Goal: Transaction & Acquisition: Subscribe to service/newsletter

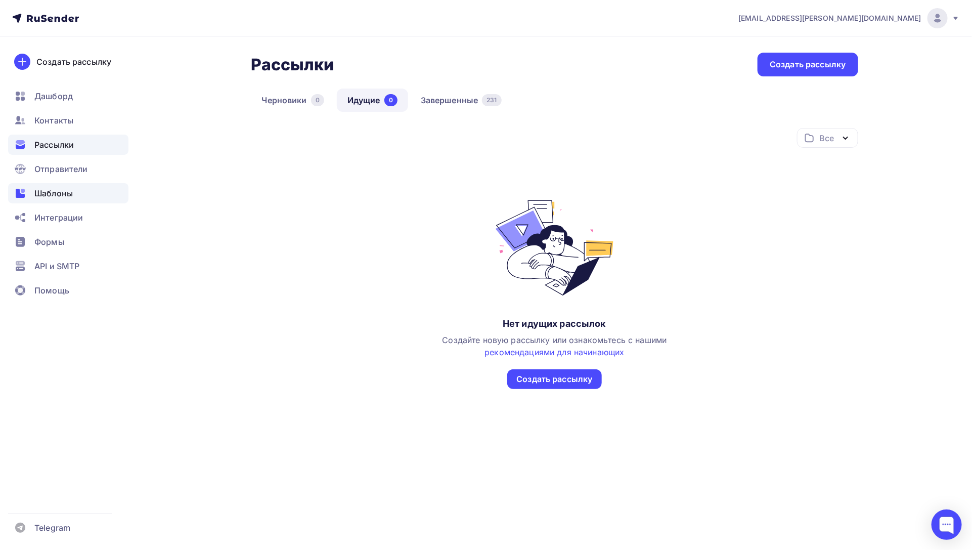
click at [53, 192] on span "Шаблоны" at bounding box center [53, 193] width 38 height 12
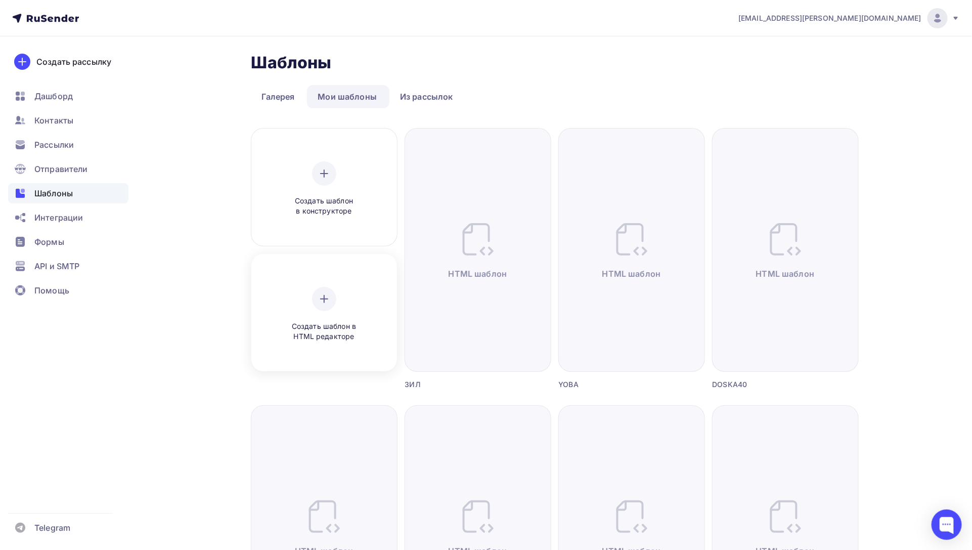
click at [321, 289] on div at bounding box center [324, 299] width 24 height 24
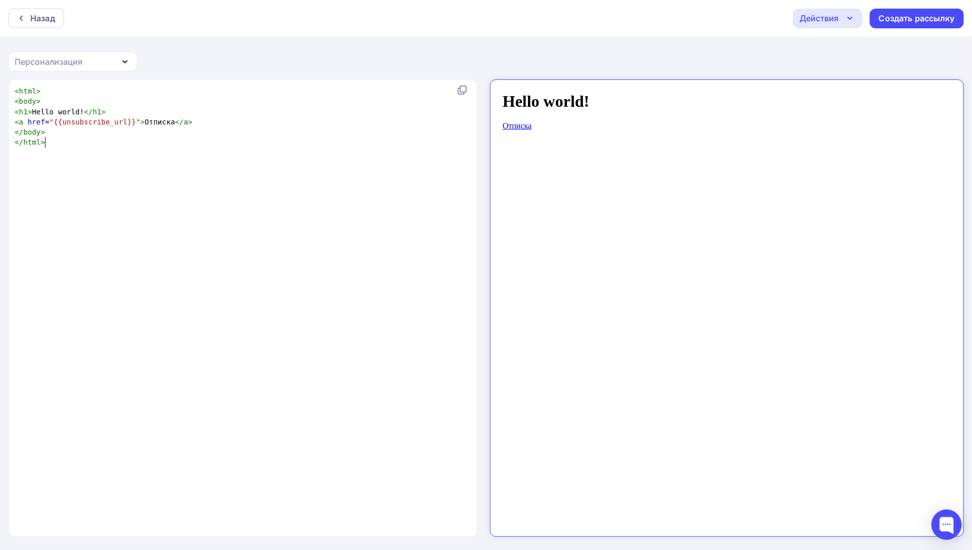
scroll to position [4, 0]
drag, startPoint x: 141, startPoint y: 169, endPoint x: 138, endPoint y: 158, distance: 11.4
click at [141, 169] on div "xxxxxxxxxx < html > < body > < h1 > Hello world! </ h1 > < a href = "{{unsubscr…" at bounding box center [254, 320] width 482 height 473
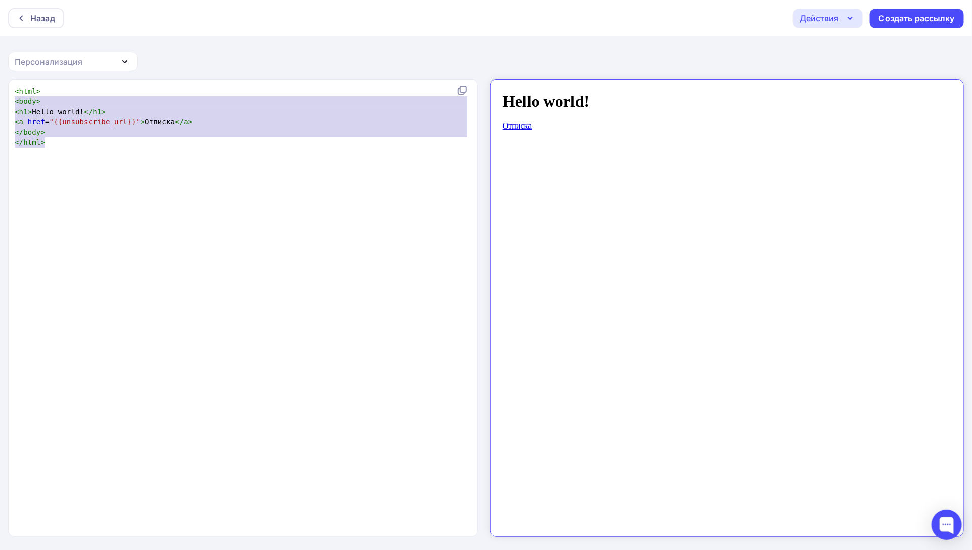
type textarea "<html> <body> <h1>Hello world!</h1> <a href="{{unsubscribe_url}}">Отписка</a> <…"
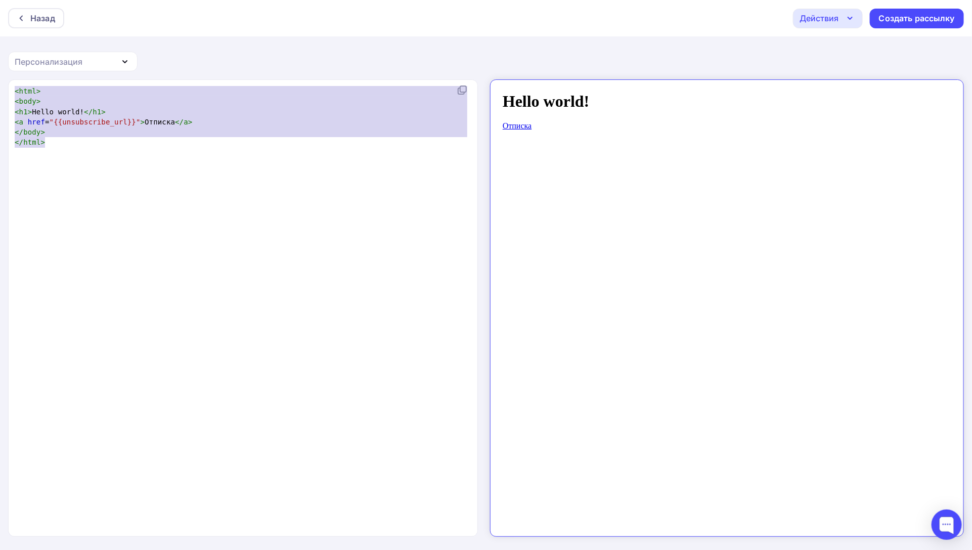
drag, startPoint x: 277, startPoint y: 167, endPoint x: -40, endPoint y: 77, distance: 329.6
click at [0, 77] on html "Назад Действия Отправить тестовое письмо Сохранить в Мои шаблоны Выйти без сохр…" at bounding box center [486, 275] width 972 height 550
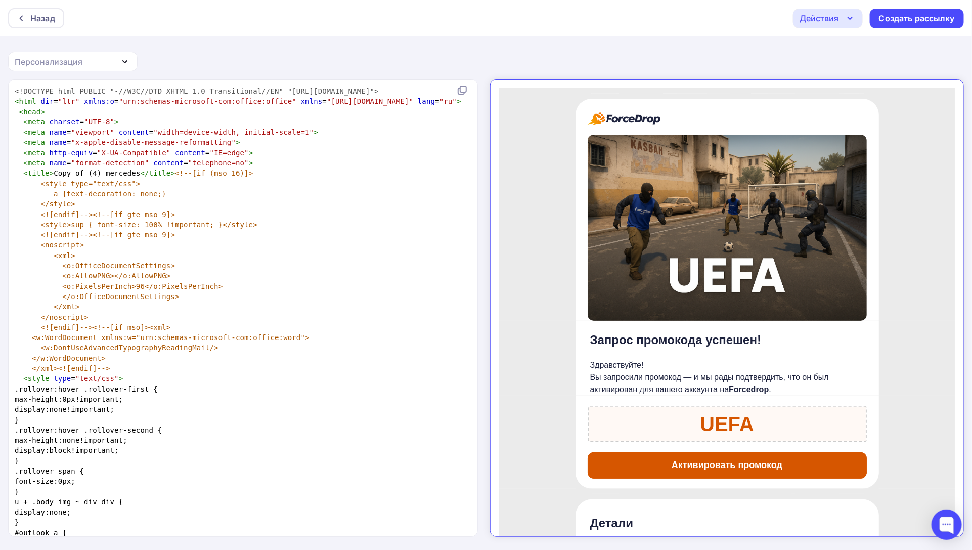
scroll to position [7273, 0]
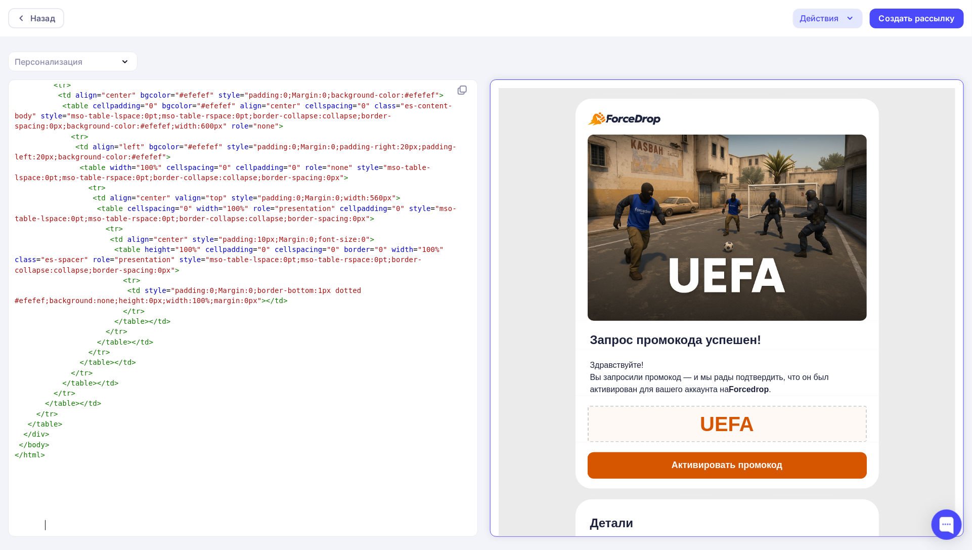
click at [834, 22] on div "Действия" at bounding box center [818, 18] width 39 height 12
click at [868, 72] on div "Сохранить в Мои шаблоны" at bounding box center [879, 76] width 111 height 12
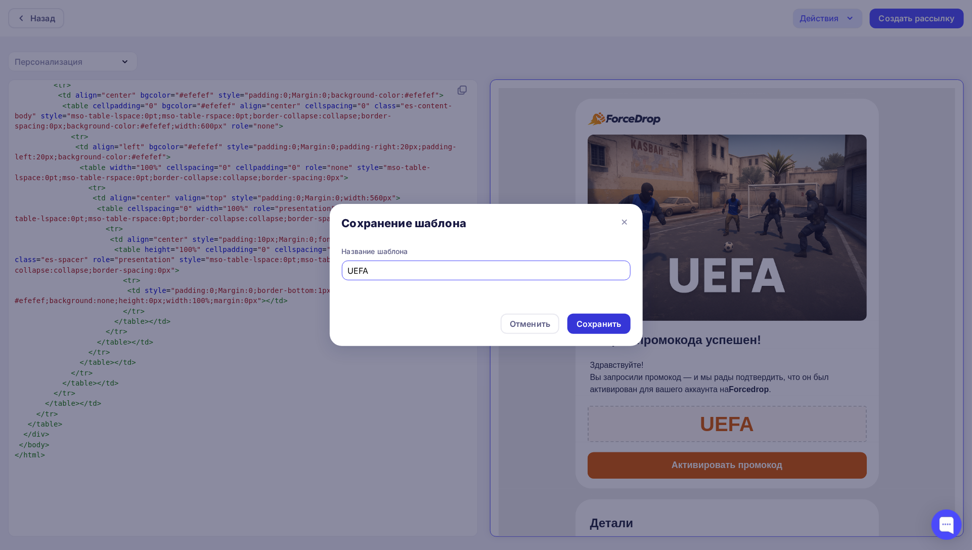
type input "UEFA"
click at [590, 326] on div "Сохранить" at bounding box center [598, 324] width 44 height 12
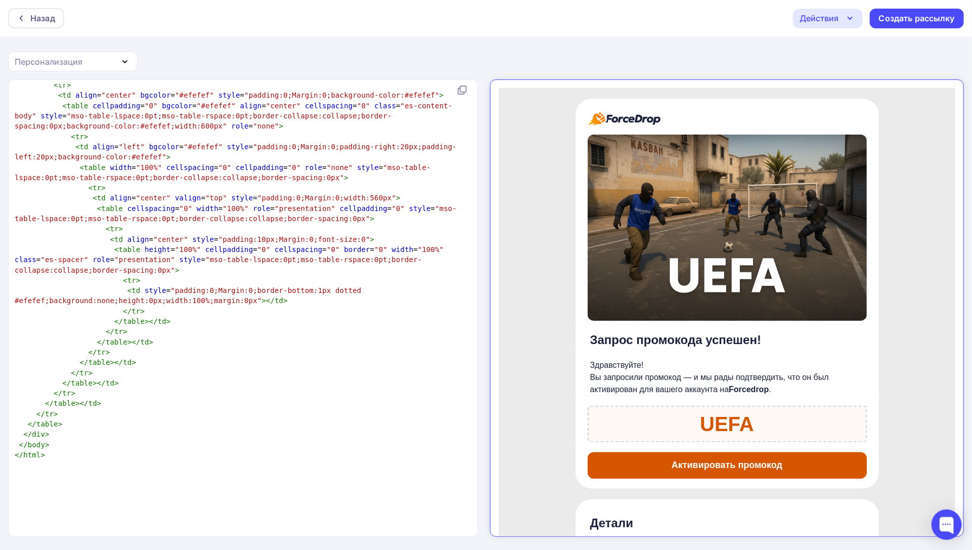
click at [842, 19] on div "Действия" at bounding box center [828, 19] width 70 height 20
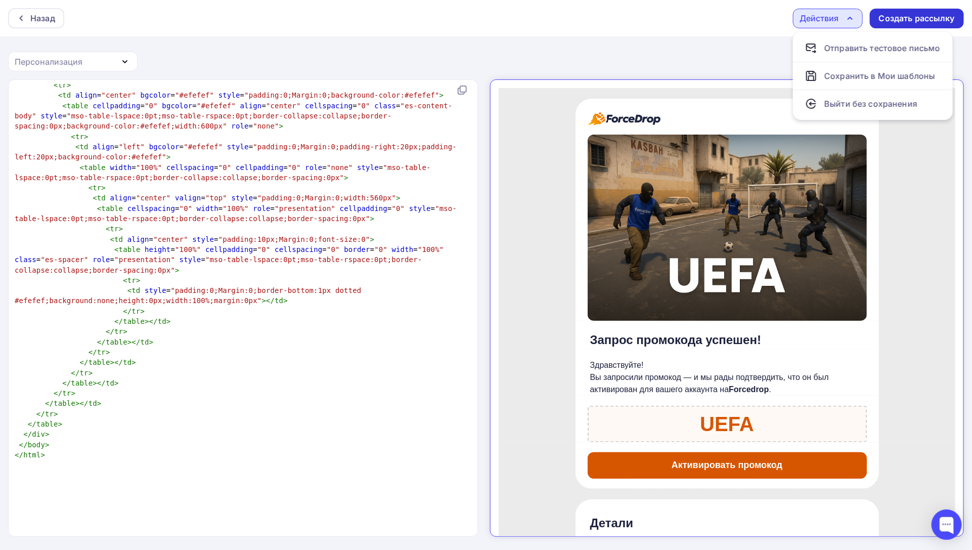
click at [925, 17] on div "Создать рассылку" at bounding box center [917, 19] width 76 height 12
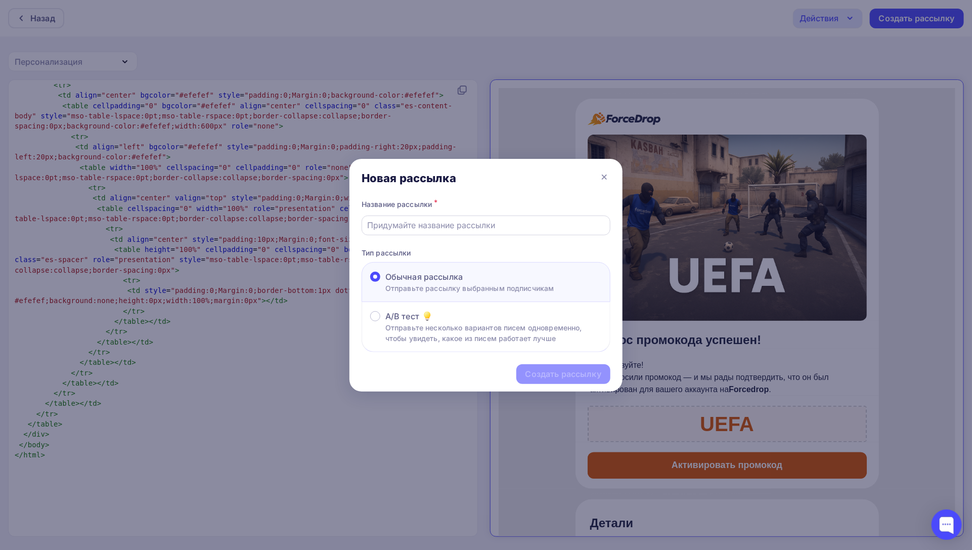
click at [421, 224] on input "text" at bounding box center [486, 225] width 237 height 12
type input "UEFA 0"
click at [567, 369] on div "Создать рассылку" at bounding box center [563, 374] width 76 height 12
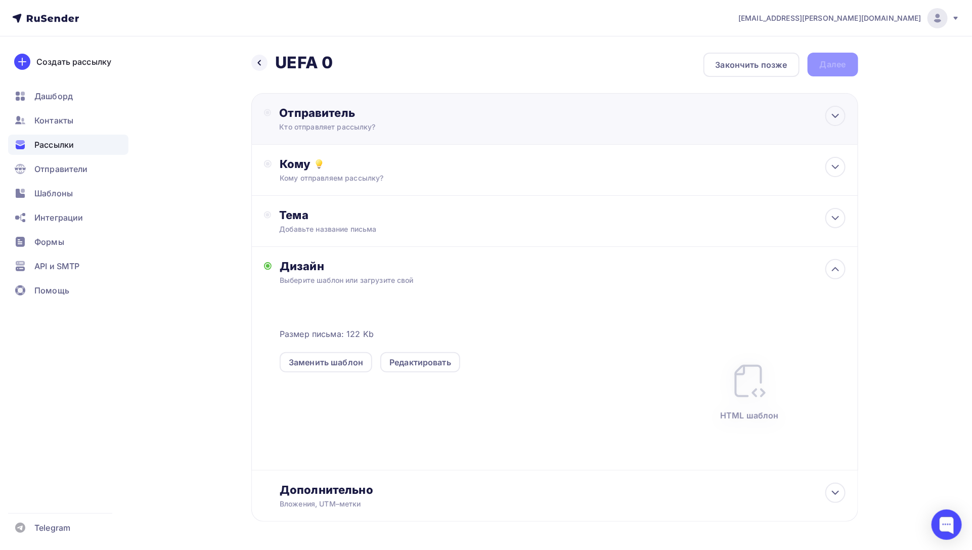
click at [327, 116] on div "Отправитель" at bounding box center [388, 113] width 219 height 14
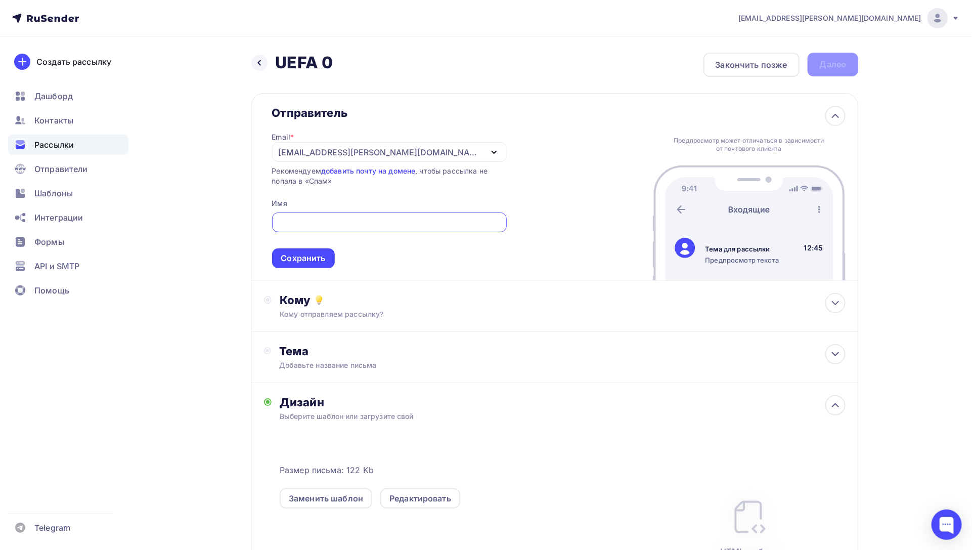
click at [379, 154] on div "[EMAIL_ADDRESS][PERSON_NAME][DOMAIN_NAME]" at bounding box center [389, 152] width 235 height 20
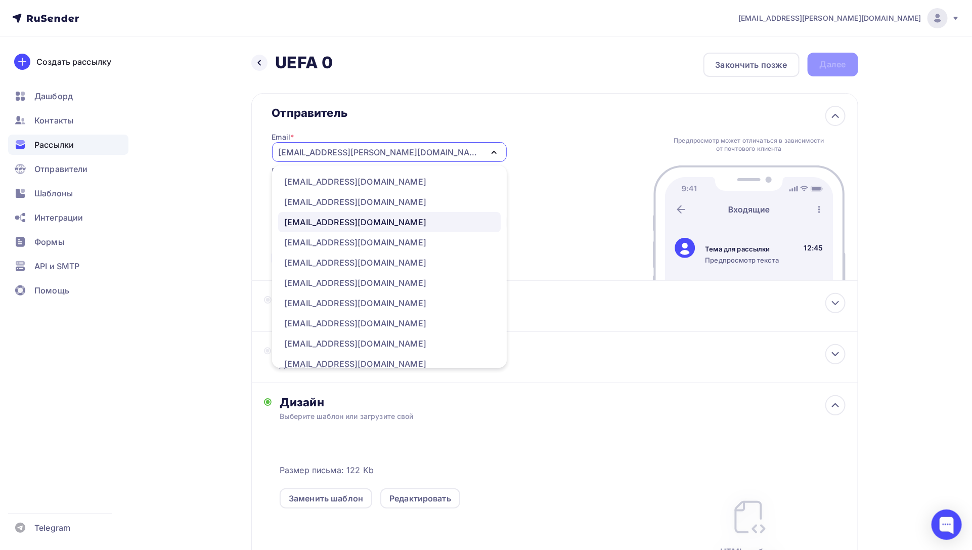
scroll to position [71, 0]
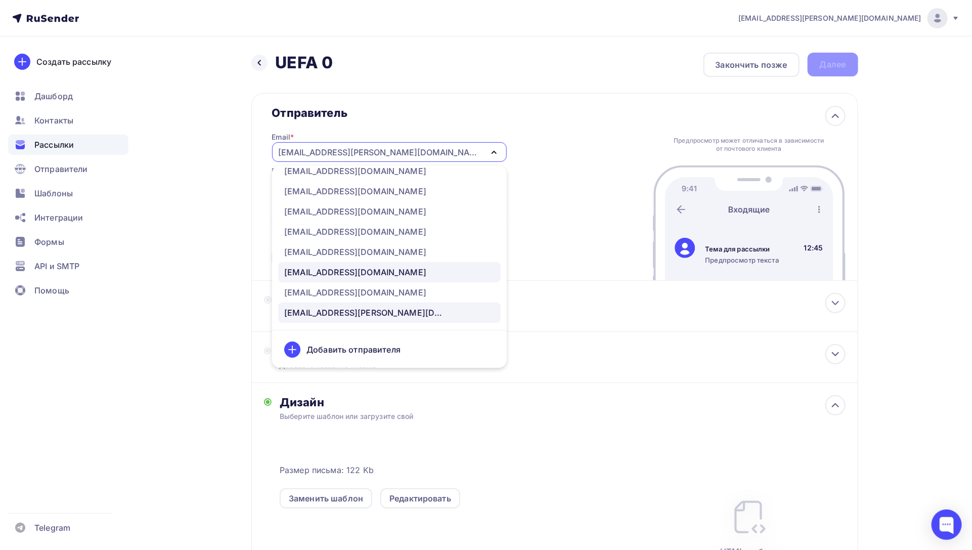
click at [349, 276] on div "[EMAIL_ADDRESS][DOMAIN_NAME]" at bounding box center [355, 272] width 142 height 12
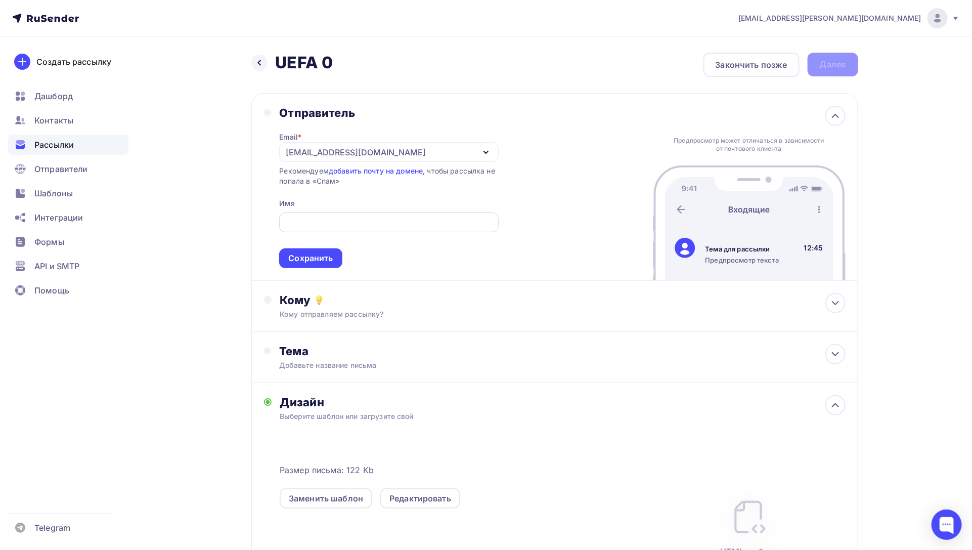
click at [364, 218] on input "text" at bounding box center [388, 222] width 207 height 12
type input "ForceDrop"
click at [302, 252] on div "Сохранить" at bounding box center [310, 258] width 44 height 12
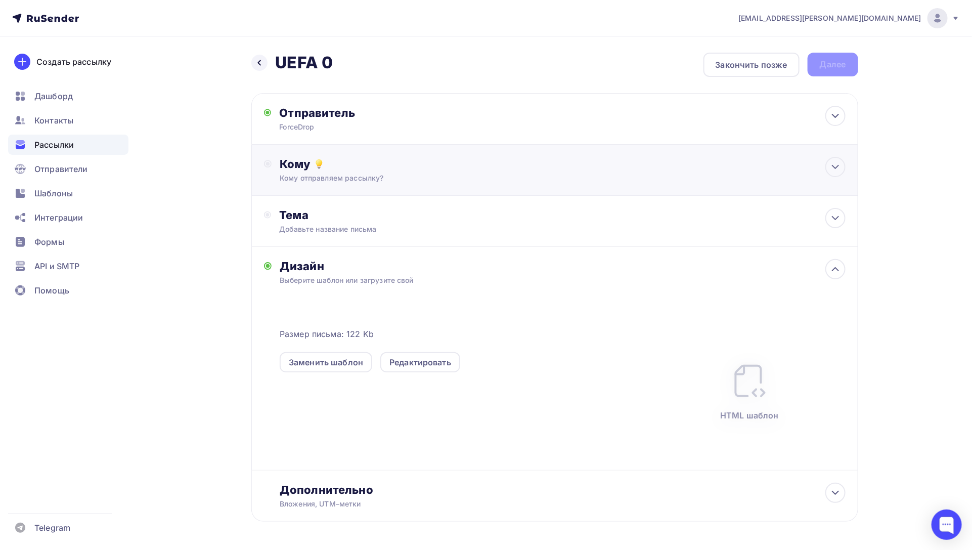
click at [368, 177] on div "Кому отправляем рассылку?" at bounding box center [534, 178] width 509 height 10
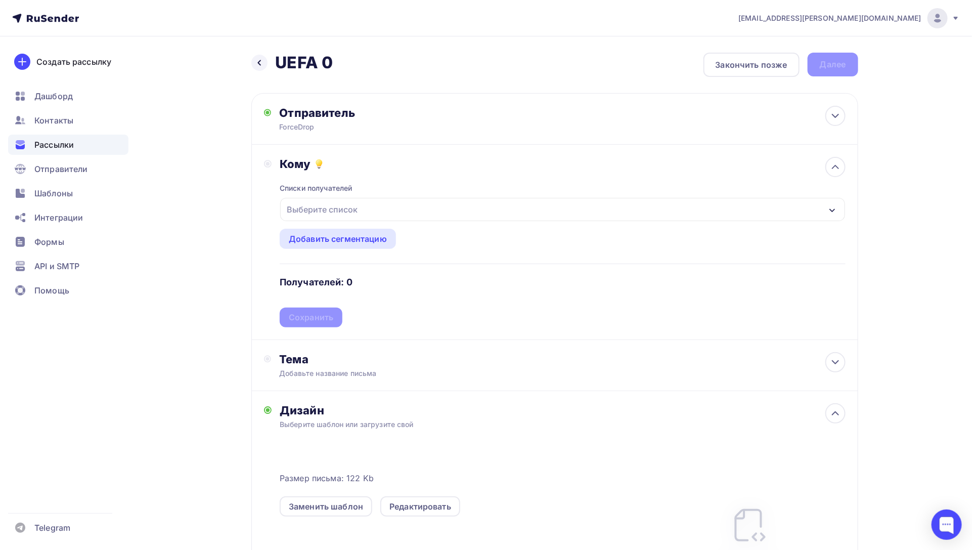
click at [394, 219] on div "Выберите список" at bounding box center [562, 209] width 564 height 23
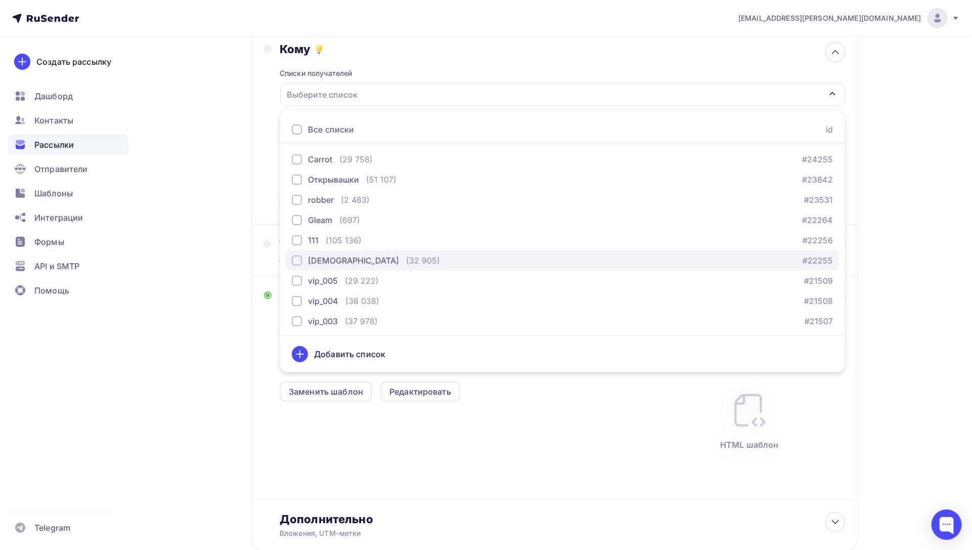
scroll to position [163, 0]
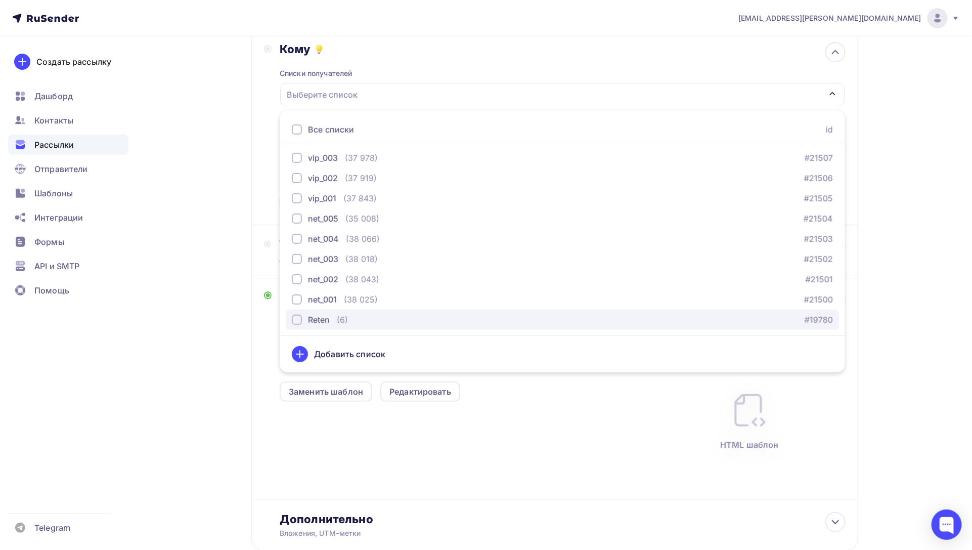
click at [318, 316] on div "Reten" at bounding box center [319, 320] width 22 height 12
click at [255, 167] on div "Кому Списки получателей Reten Все списки id Carrot (29 758) #24255 Открывашки (…" at bounding box center [554, 127] width 607 height 195
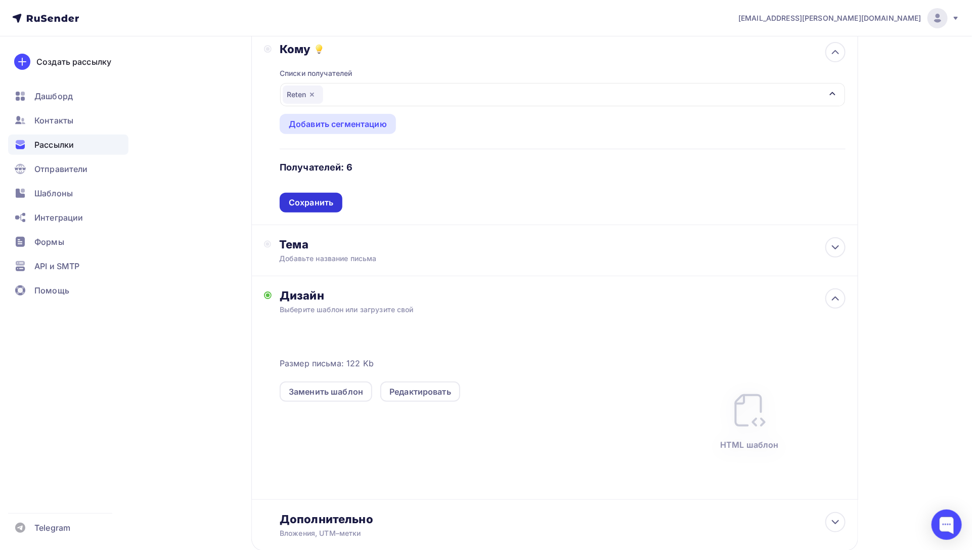
click at [319, 200] on div "Сохранить" at bounding box center [311, 203] width 44 height 12
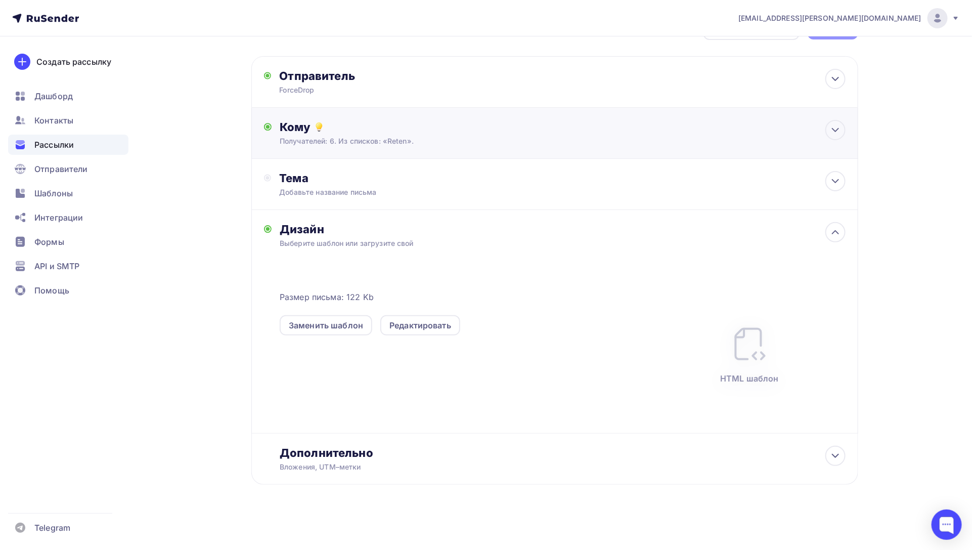
scroll to position [36, 0]
click at [351, 182] on div "Тема" at bounding box center [379, 178] width 200 height 14
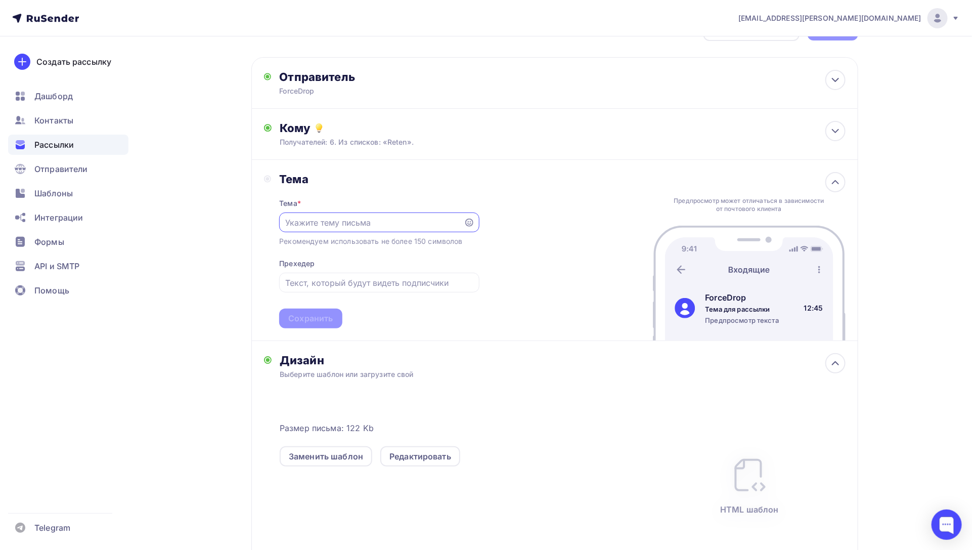
scroll to position [0, 0]
click at [338, 219] on input "text" at bounding box center [371, 222] width 173 height 12
paste input "Счёт 1:0"
type input "Счёт 1:0"
drag, startPoint x: 331, startPoint y: 275, endPoint x: 362, endPoint y: 247, distance: 41.2
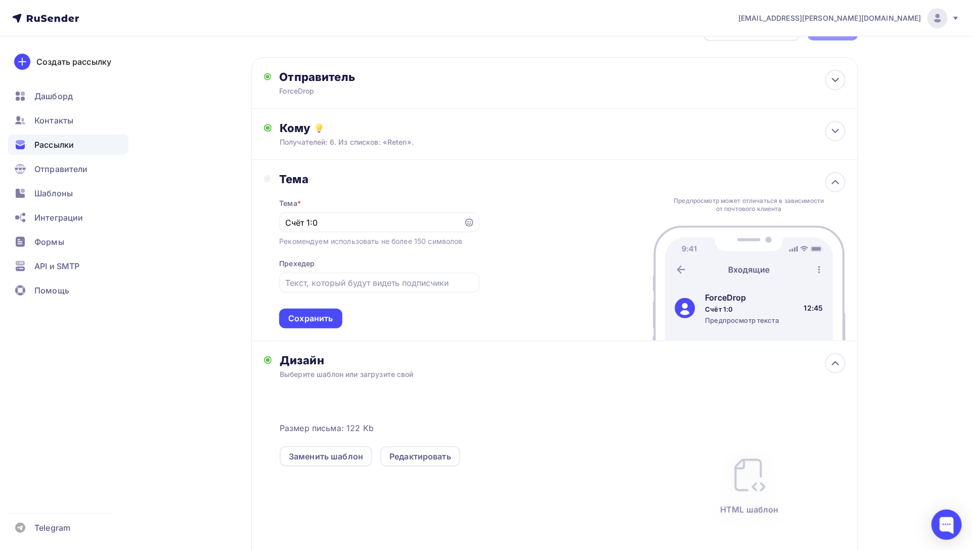
click at [331, 274] on div at bounding box center [379, 283] width 200 height 20
click at [330, 285] on input "text" at bounding box center [379, 283] width 188 height 12
paste input "<vk-snippet-end/"
type input "на вашей стороне <vk-snippet-end/"
click at [328, 315] on div "Сохранить" at bounding box center [310, 319] width 44 height 12
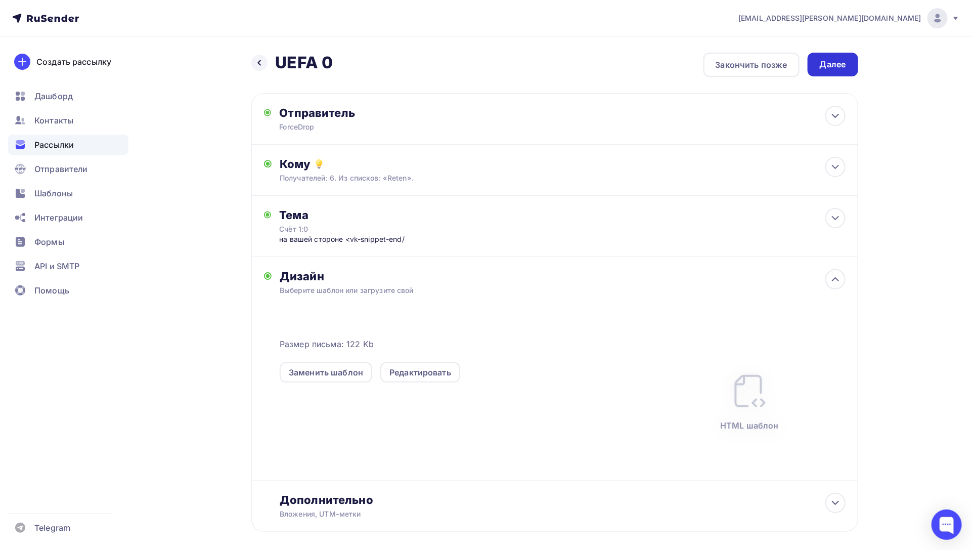
click at [832, 67] on div "Далее" at bounding box center [833, 65] width 26 height 12
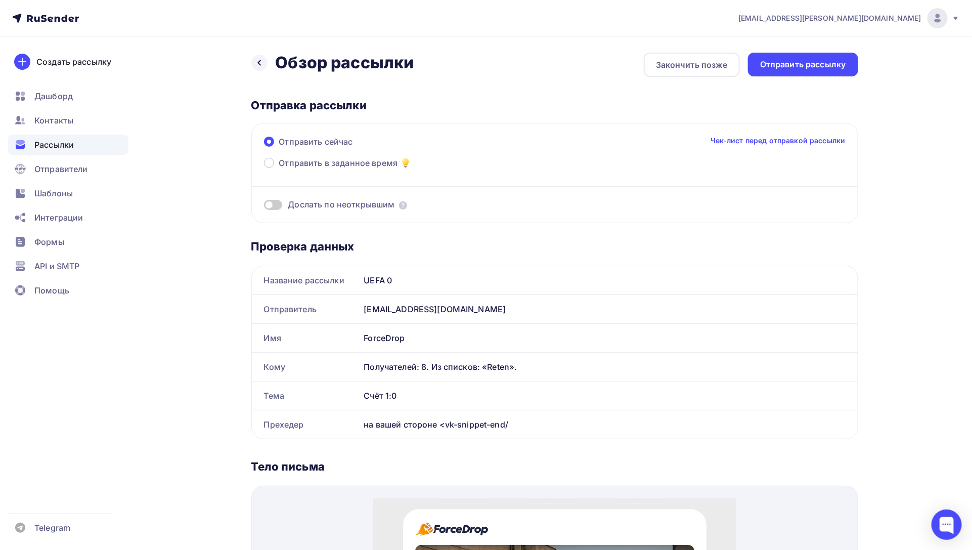
click at [832, 67] on div "Отправить рассылку" at bounding box center [803, 65] width 86 height 12
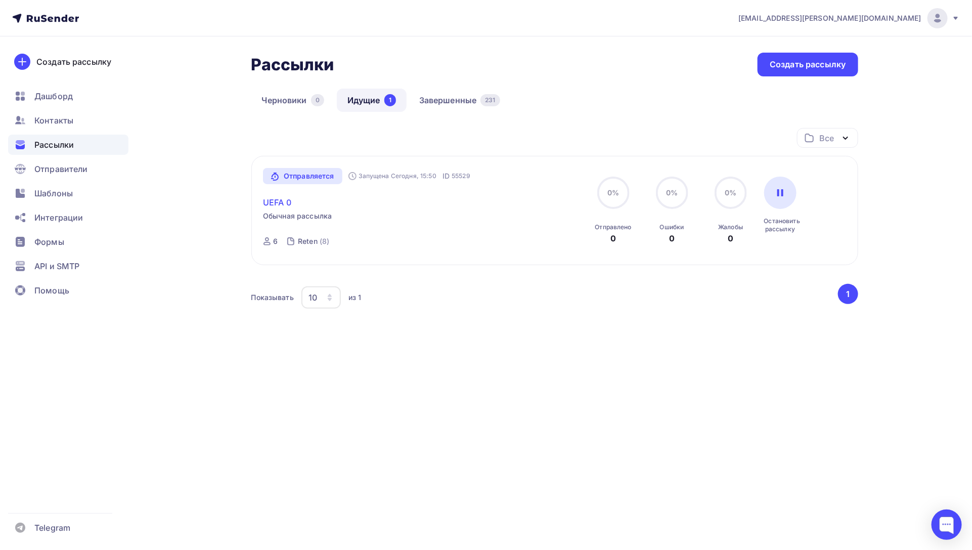
click at [274, 199] on link "UEFA 0" at bounding box center [277, 202] width 28 height 12
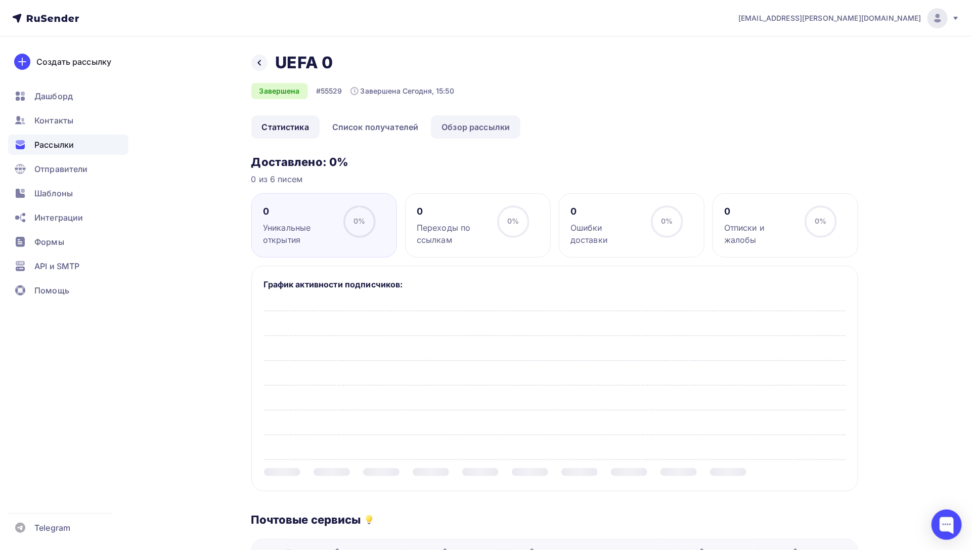
click at [472, 129] on link "Обзор рассылки" at bounding box center [476, 126] width 90 height 23
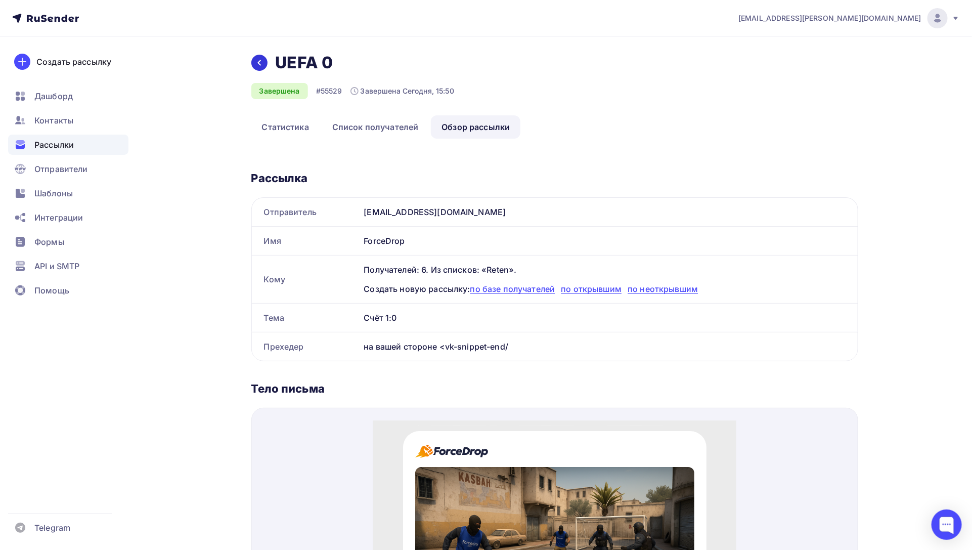
click at [262, 68] on div at bounding box center [259, 63] width 16 height 16
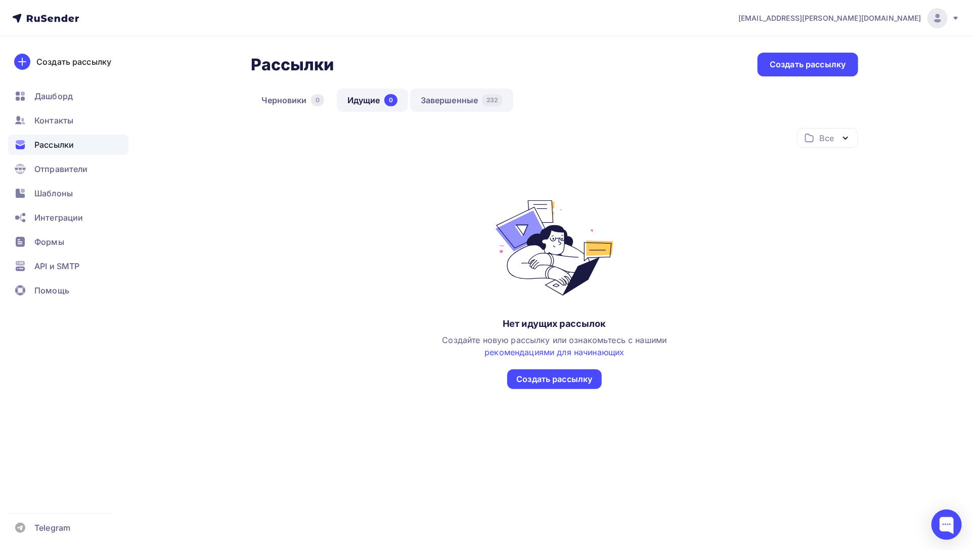
click at [450, 97] on link "Завершенные 232" at bounding box center [461, 99] width 103 height 23
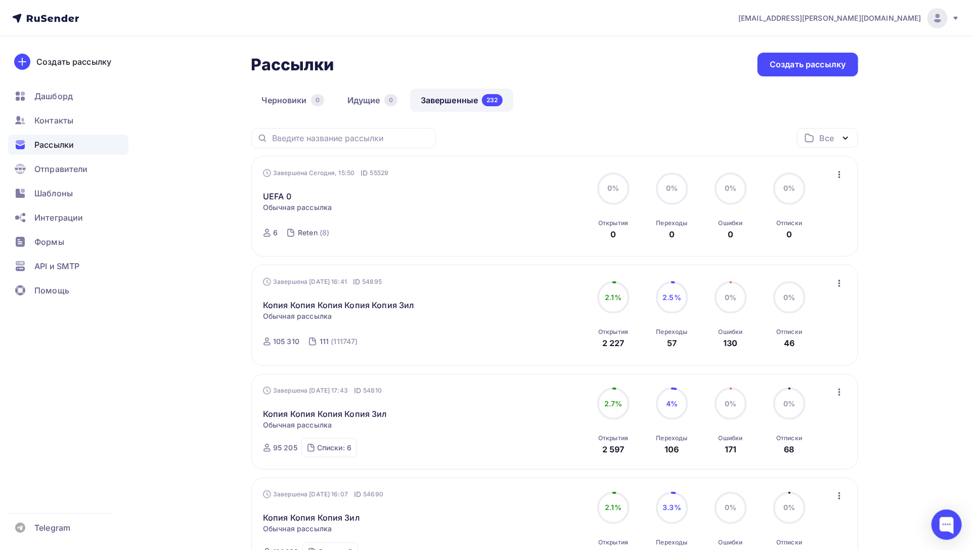
click at [838, 174] on icon "button" at bounding box center [839, 174] width 2 height 7
click at [796, 236] on div "Копировать в новую" at bounding box center [794, 242] width 104 height 12
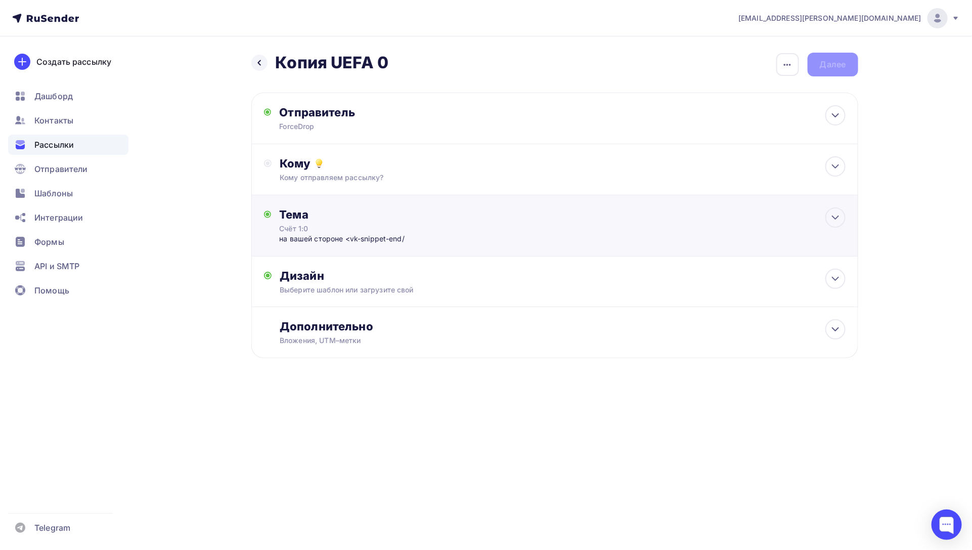
click at [328, 228] on div "Счёт 1:0" at bounding box center [369, 229] width 180 height 10
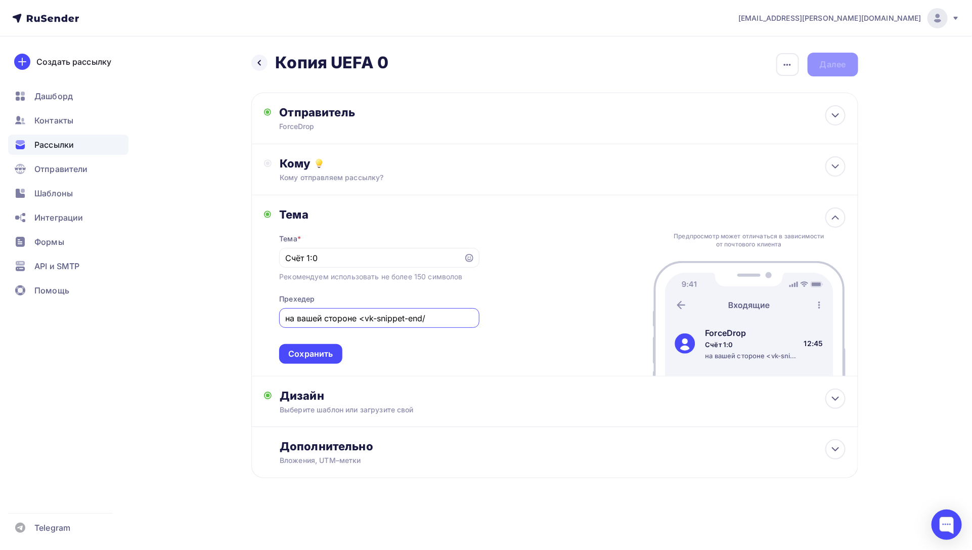
click at [441, 321] on input "на вашей стороне <vk-snippet-end/" at bounding box center [379, 318] width 188 height 12
type input "на вашей стороне <vk-snippet-end/>"
drag, startPoint x: 327, startPoint y: 258, endPoint x: 240, endPoint y: 256, distance: 87.5
click at [240, 256] on div "Назад Копия UEFA 0 Копия UEFA 0 Закончить позже Переименовать рассылку Удалить …" at bounding box center [486, 289] width 829 height 507
type input "В воротах новый код"
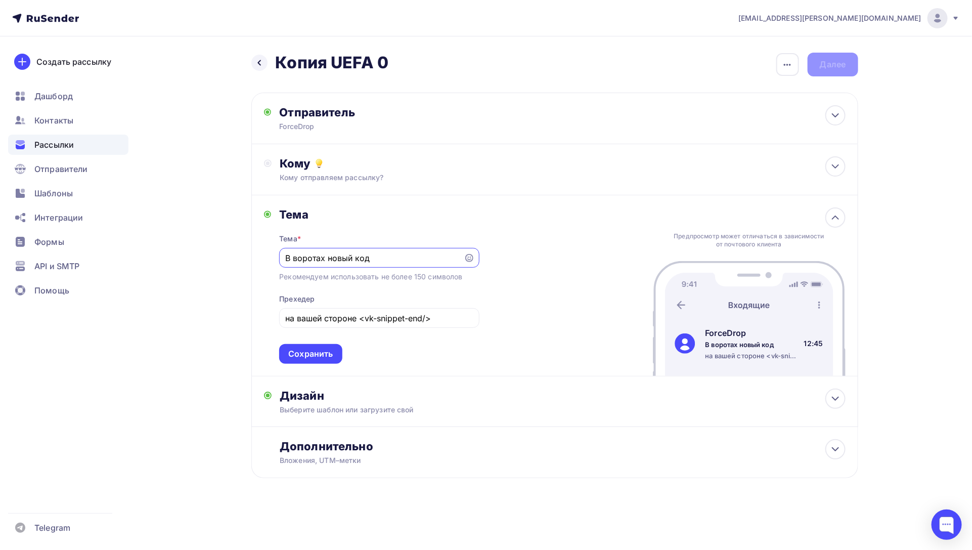
click at [314, 359] on div "Сохранить" at bounding box center [310, 354] width 44 height 12
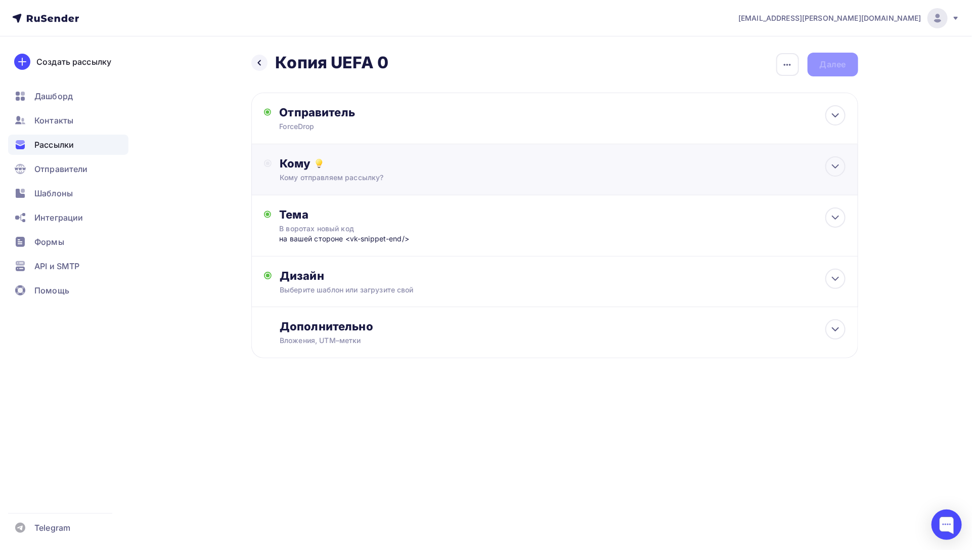
click at [440, 162] on div "Кому" at bounding box center [562, 163] width 565 height 14
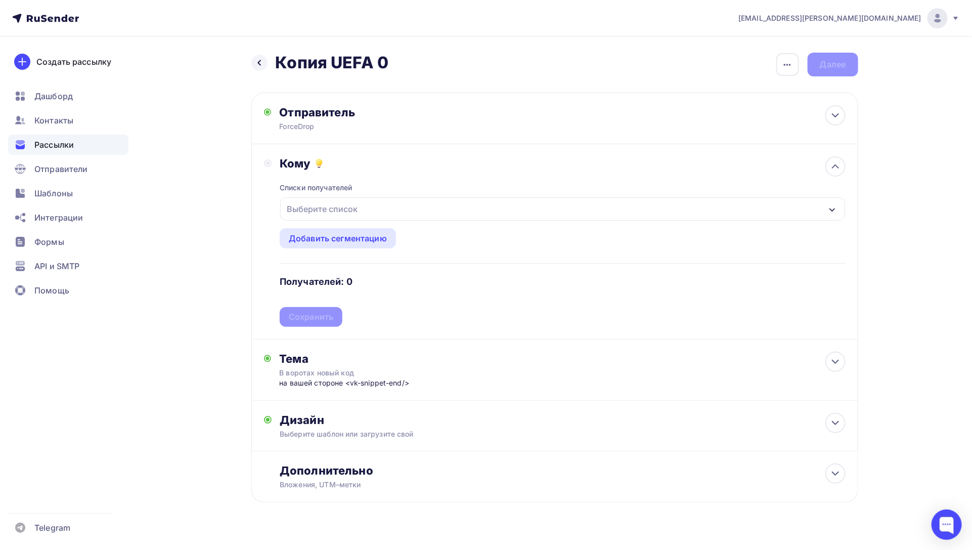
click at [337, 211] on div "Выберите список" at bounding box center [322, 209] width 79 height 18
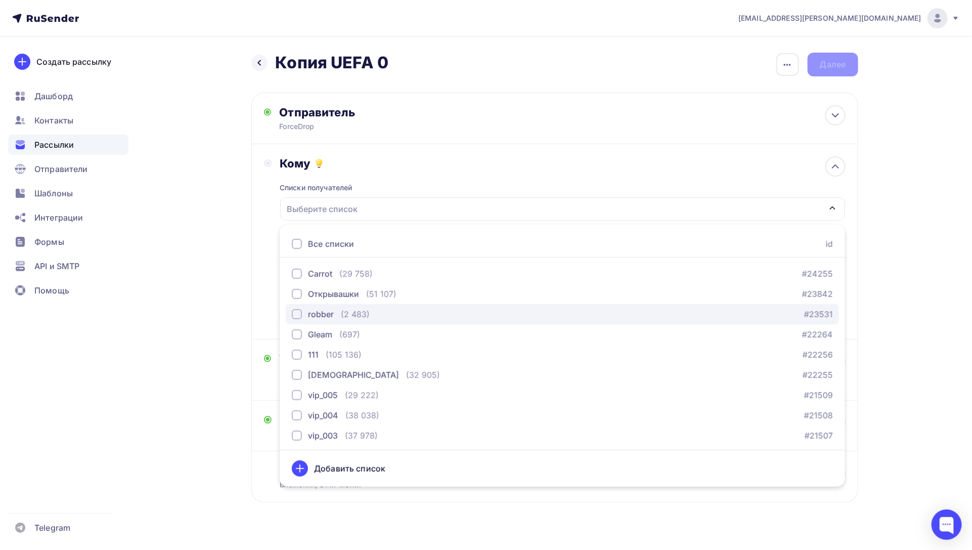
scroll to position [163, 0]
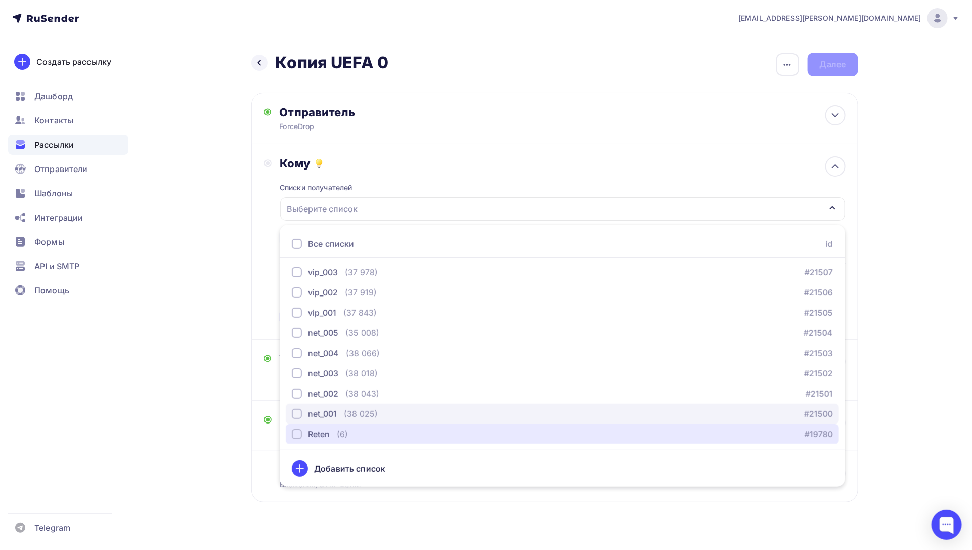
click at [323, 430] on div "Reten" at bounding box center [319, 434] width 22 height 12
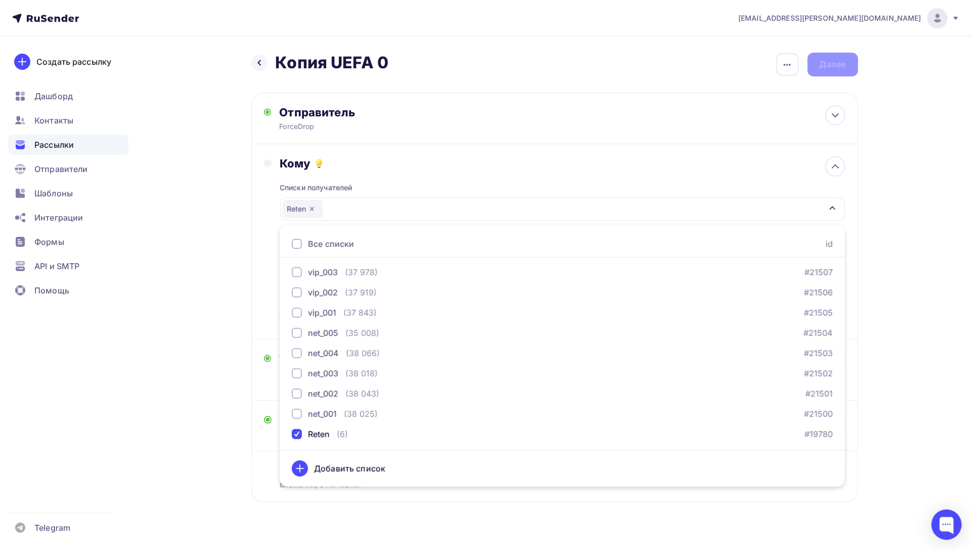
click at [268, 288] on div "Кому Списки получателей Reten Все списки id Carrot (29 758) #24255 Открывашки (…" at bounding box center [555, 241] width 582 height 170
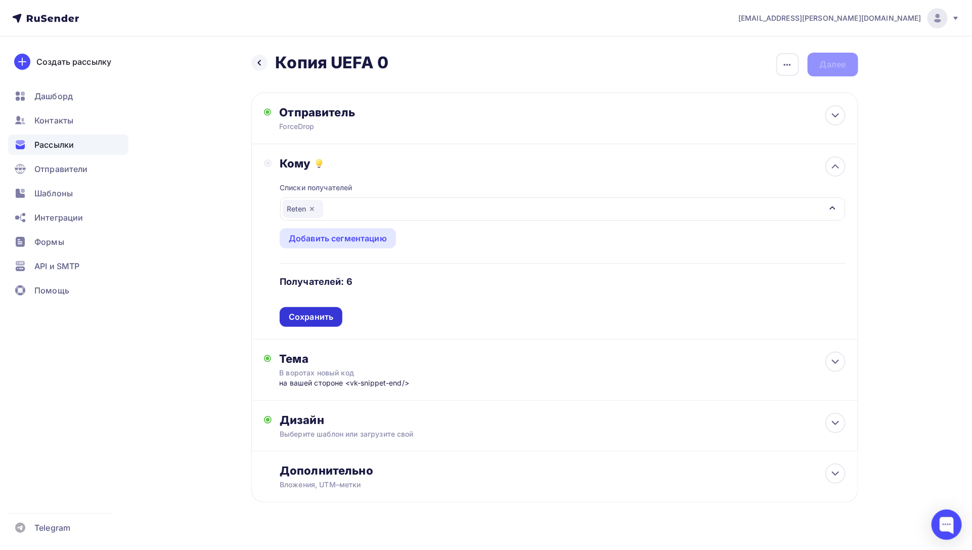
click at [320, 316] on div "Сохранить" at bounding box center [311, 317] width 44 height 12
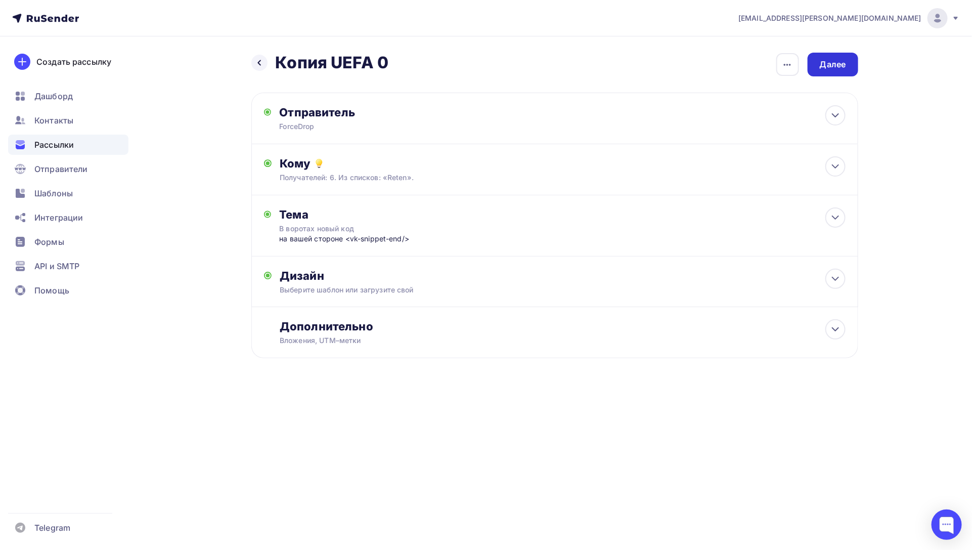
click at [837, 66] on div "Далее" at bounding box center [833, 65] width 26 height 12
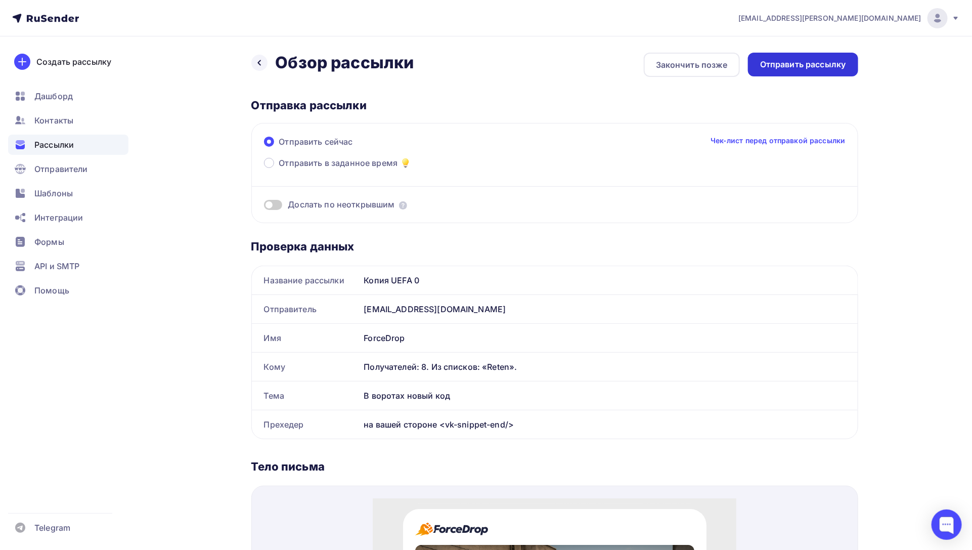
click at [830, 70] on div "Отправить рассылку" at bounding box center [803, 65] width 110 height 24
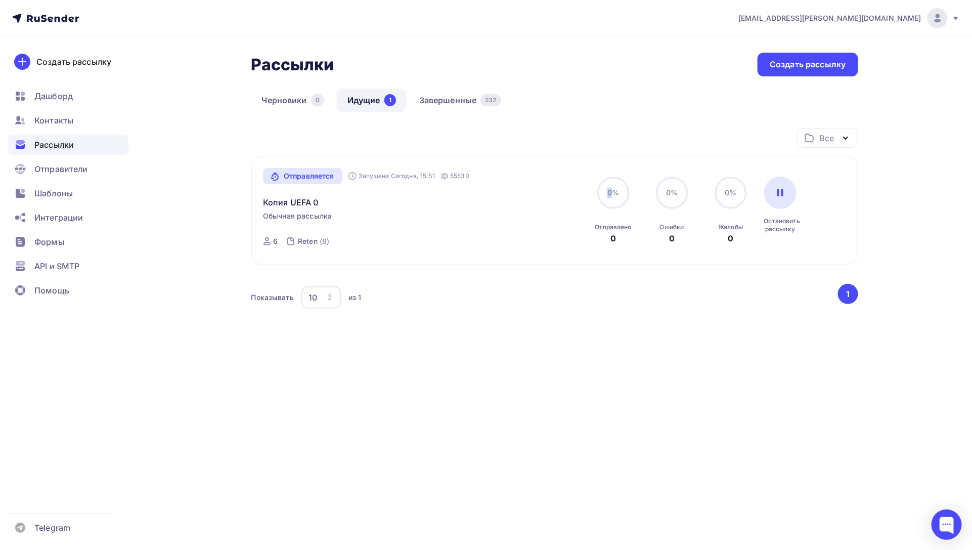
drag, startPoint x: 613, startPoint y: 192, endPoint x: 626, endPoint y: 193, distance: 12.7
click at [626, 193] on div "0%" at bounding box center [613, 192] width 32 height 32
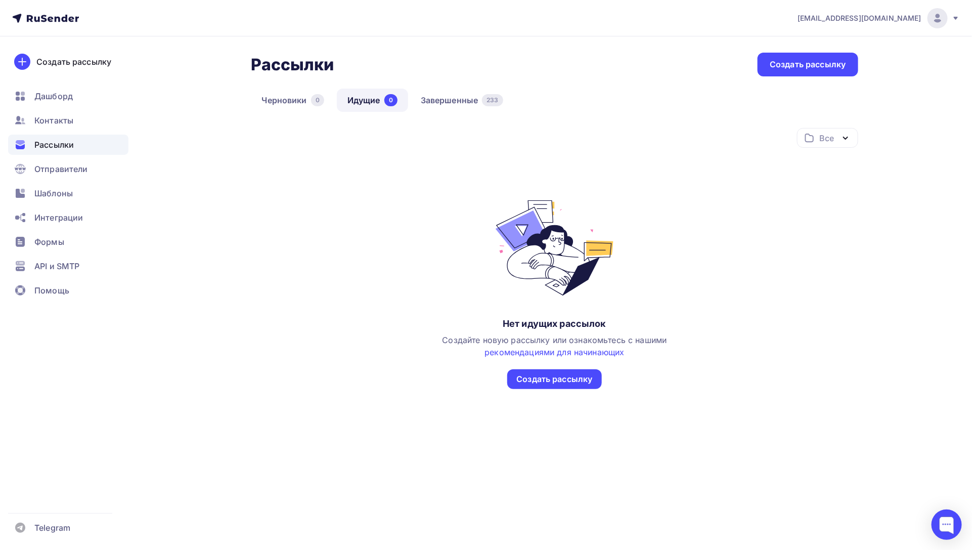
click at [440, 85] on div "Рассылки Рассылки Создать рассылку Черновики 0 Идущие 0 Завершенные 233 Идущие …" at bounding box center [554, 246] width 607 height 386
click at [447, 106] on link "Завершенные 233" at bounding box center [462, 99] width 104 height 23
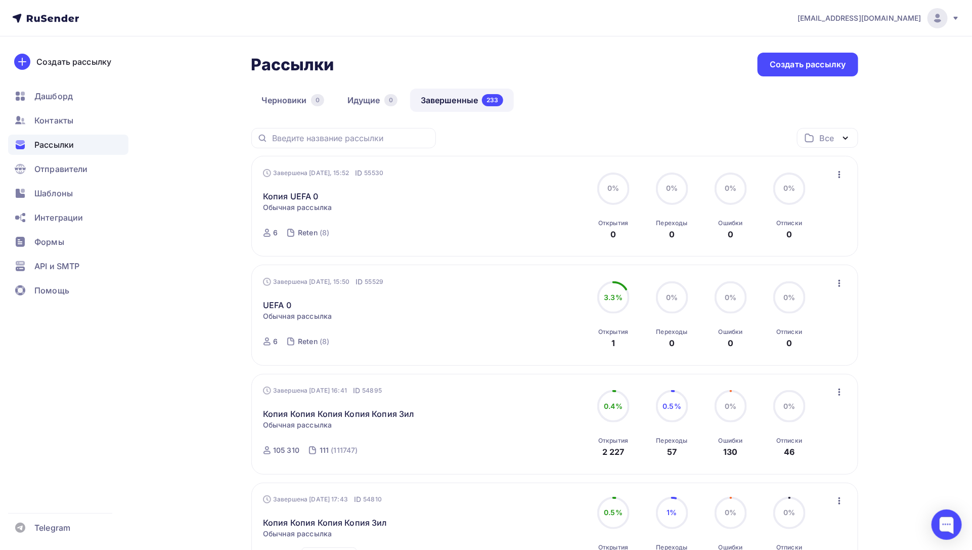
click at [840, 175] on icon "button" at bounding box center [839, 174] width 12 height 12
click at [802, 234] on link "Копировать в новую" at bounding box center [794, 242] width 116 height 20
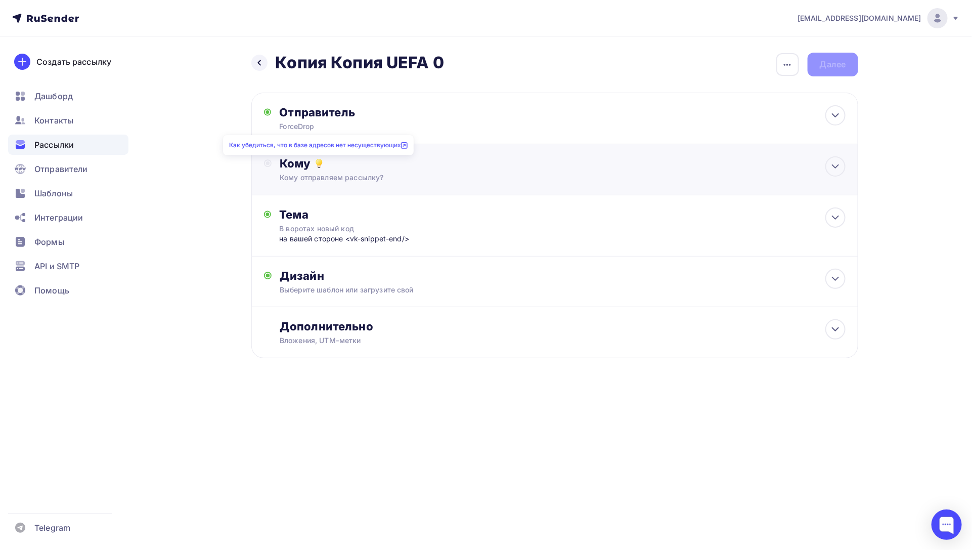
click at [319, 166] on icon at bounding box center [319, 165] width 5 height 1
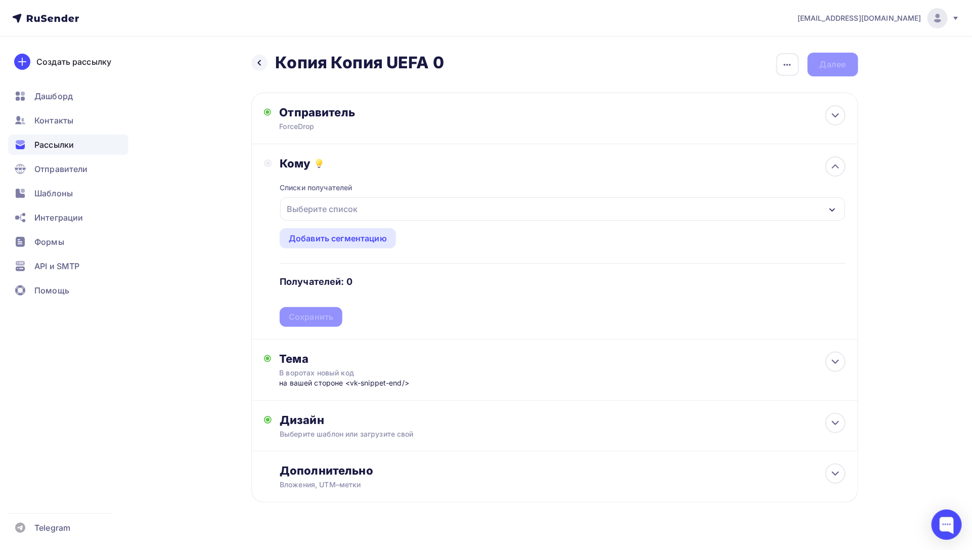
click at [430, 211] on div "Выберите список" at bounding box center [562, 208] width 564 height 23
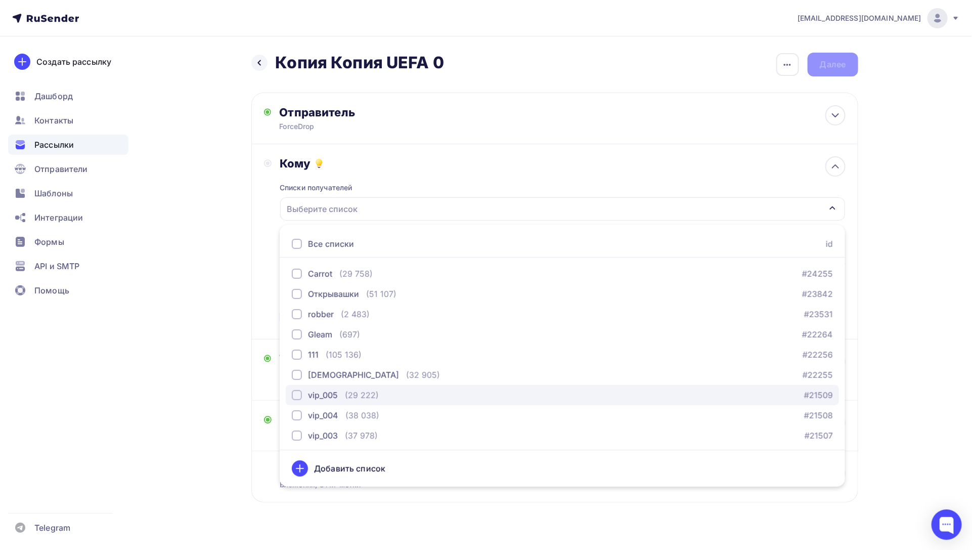
scroll to position [163, 0]
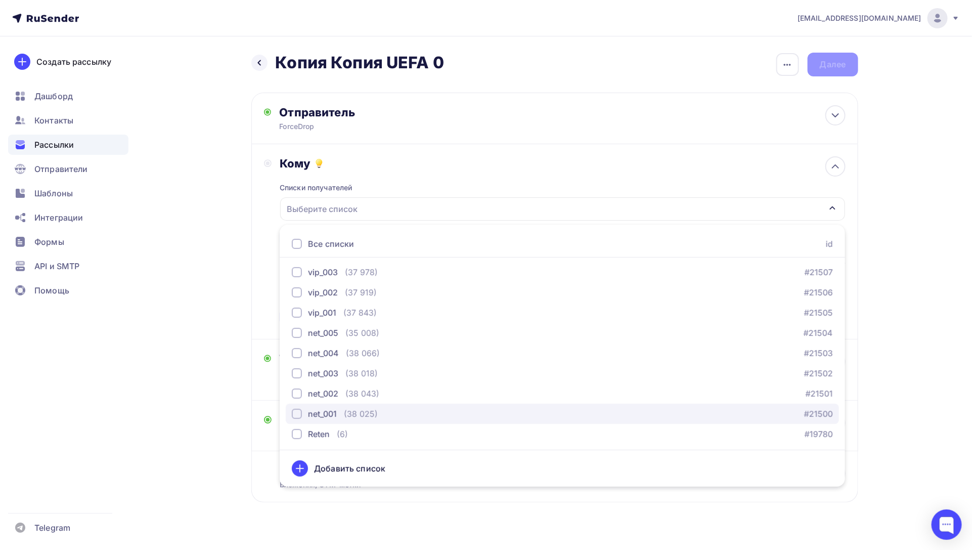
click at [331, 405] on button "net_001 (38 025) #21500" at bounding box center [562, 414] width 553 height 20
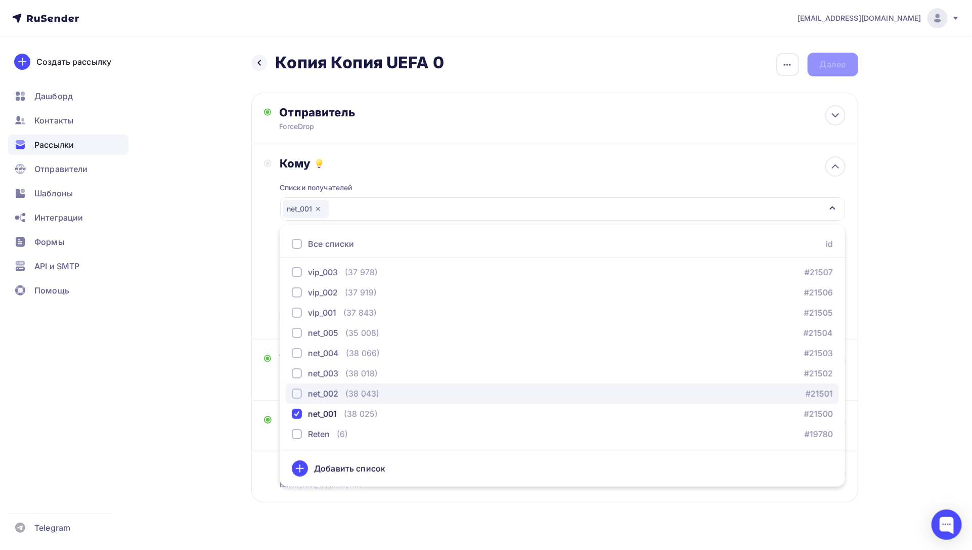
drag, startPoint x: 333, startPoint y: 394, endPoint x: 337, endPoint y: 384, distance: 10.6
click at [334, 391] on div "net_002" at bounding box center [323, 393] width 30 height 12
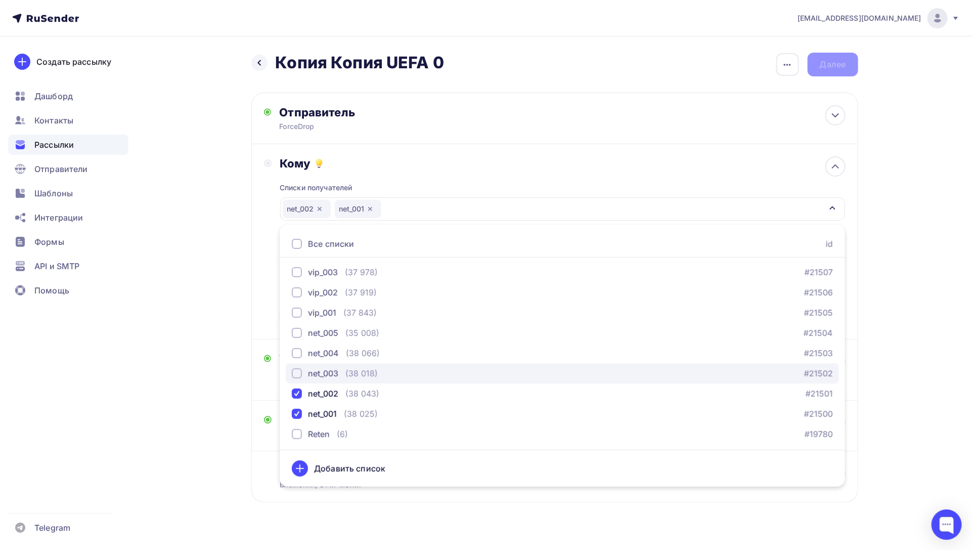
click at [342, 374] on div "net_003 (38 018)" at bounding box center [335, 373] width 86 height 12
drag, startPoint x: 268, startPoint y: 314, endPoint x: 281, endPoint y: 310, distance: 13.5
click at [268, 314] on div "Кому Списки получателей net_003 net_002 net_001 Все списки id Carrot (29 758) #…" at bounding box center [555, 241] width 582 height 170
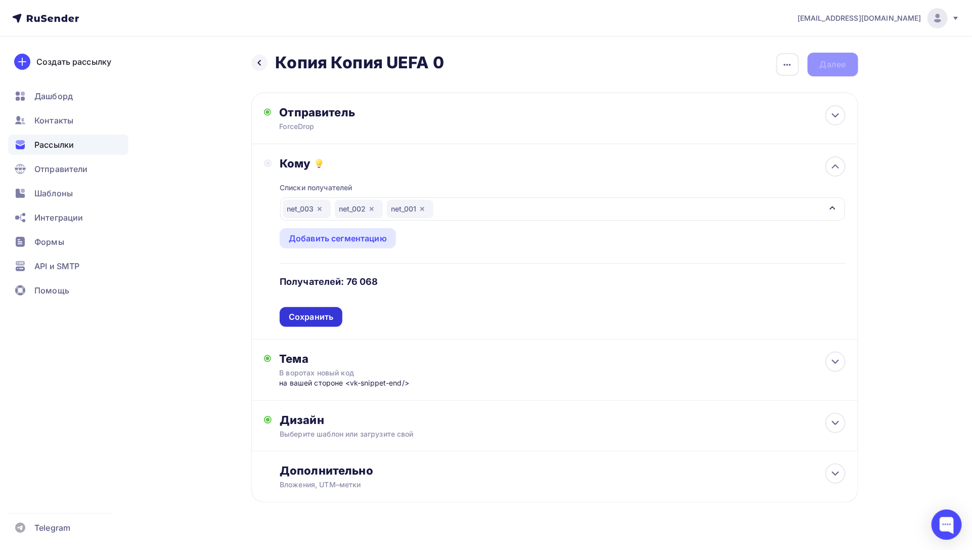
click at [303, 311] on div "Сохранить" at bounding box center [311, 317] width 44 height 12
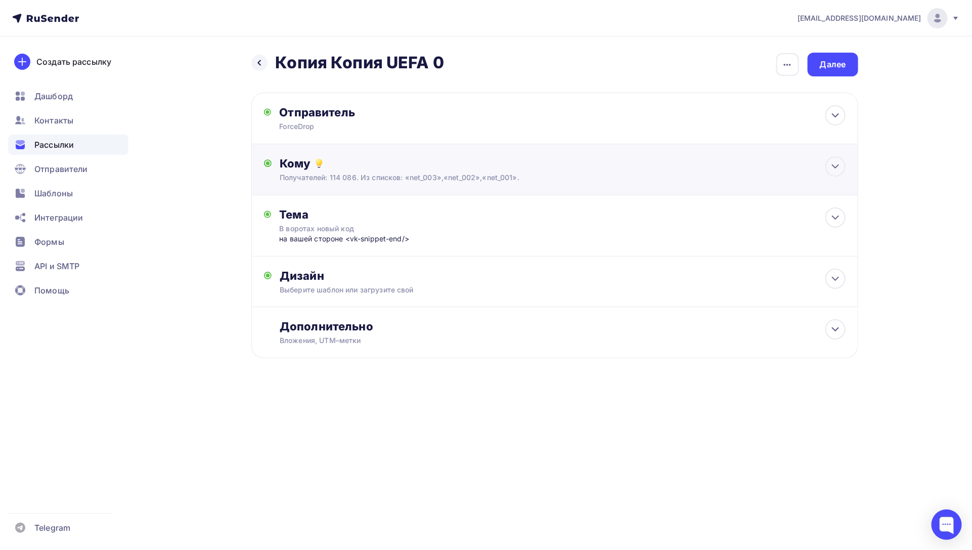
click at [537, 176] on div "Получателей: 114 086. Из списков: «net_003»,«net_002»,«net_001»." at bounding box center [534, 177] width 509 height 10
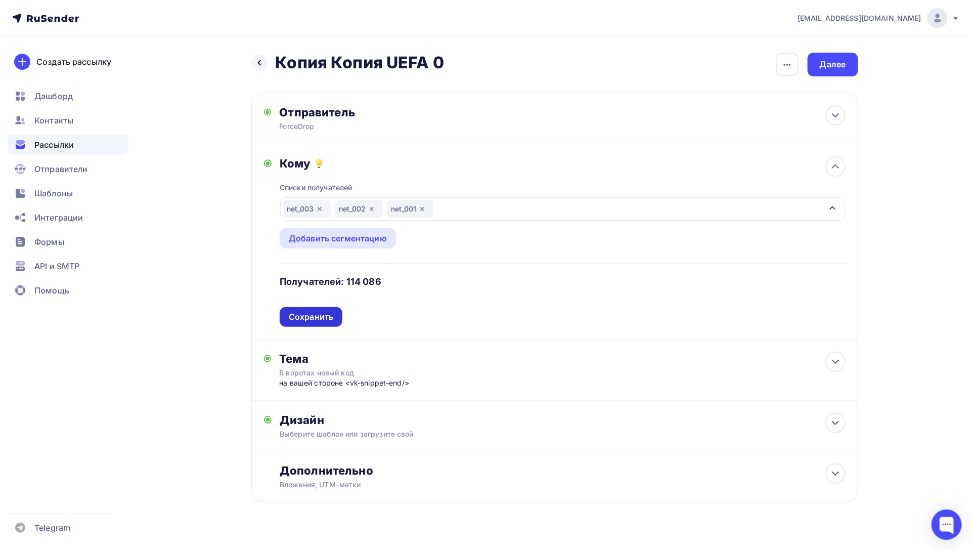
click at [337, 315] on div "Сохранить" at bounding box center [311, 317] width 63 height 20
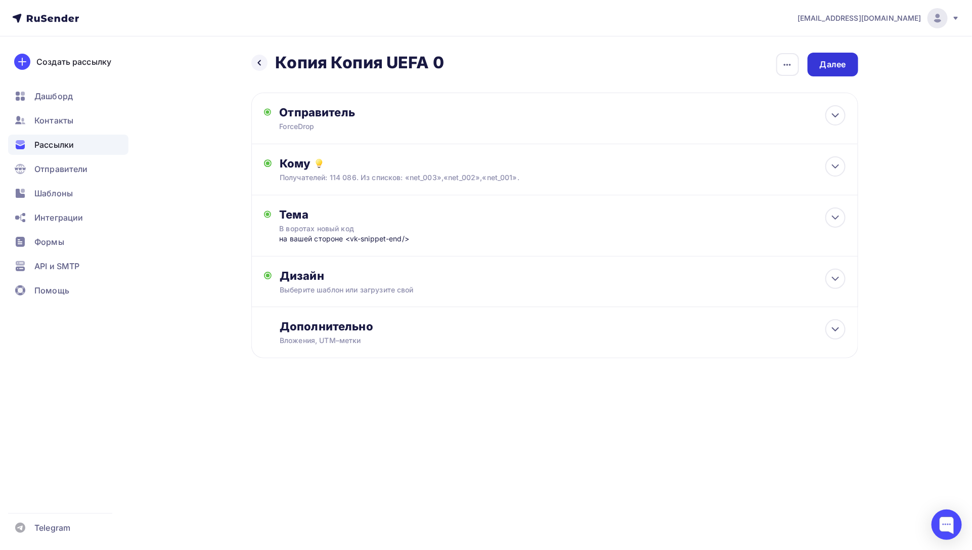
click at [835, 62] on div "Далее" at bounding box center [833, 65] width 26 height 12
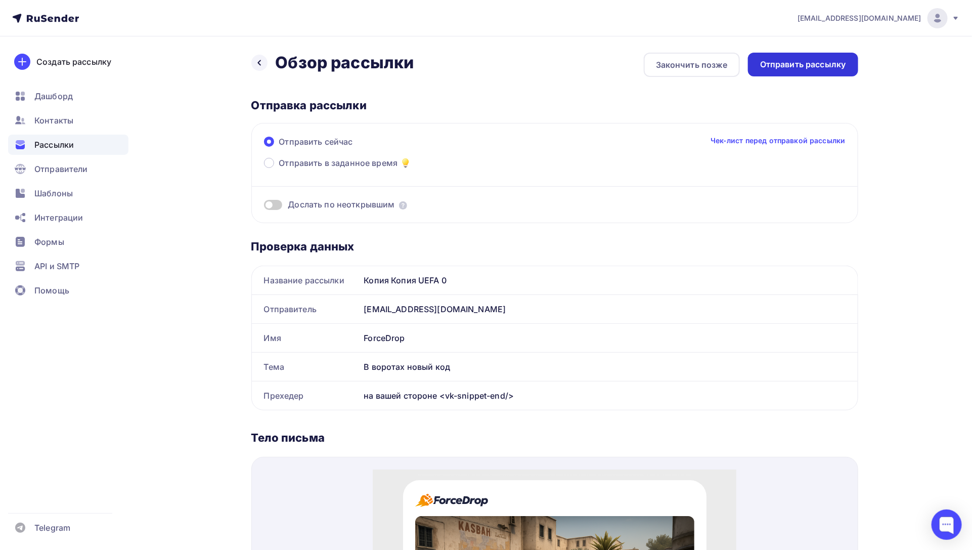
click at [799, 63] on div "Отправить рассылку" at bounding box center [803, 65] width 86 height 12
